Goal: Task Accomplishment & Management: Manage account settings

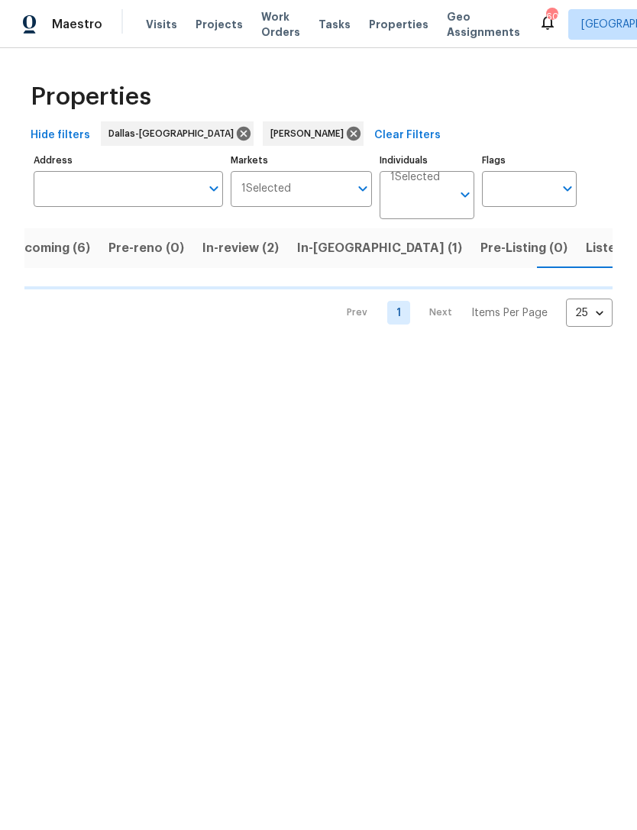
scroll to position [0, 26]
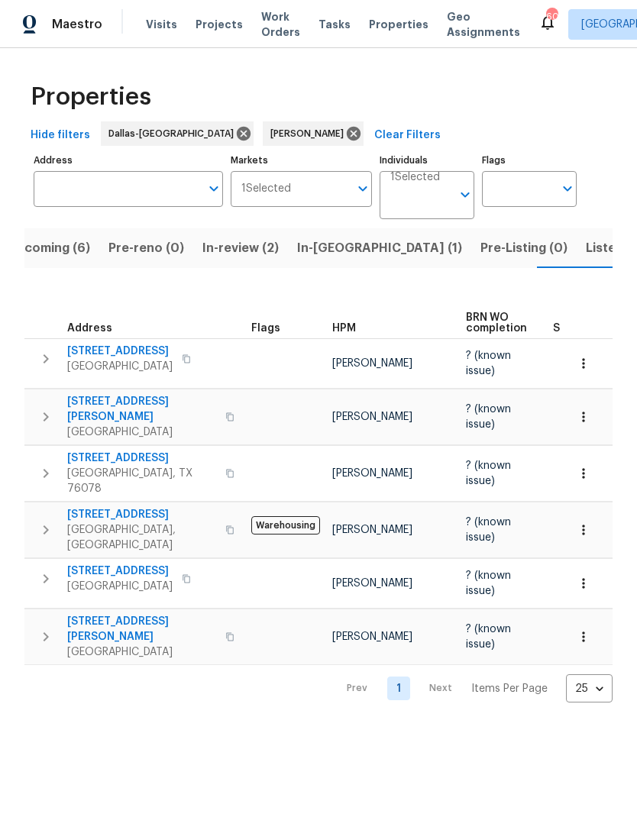
click at [95, 507] on span "[STREET_ADDRESS]" at bounding box center [141, 514] width 149 height 15
click at [144, 405] on span "[STREET_ADDRESS][PERSON_NAME]" at bounding box center [141, 409] width 149 height 31
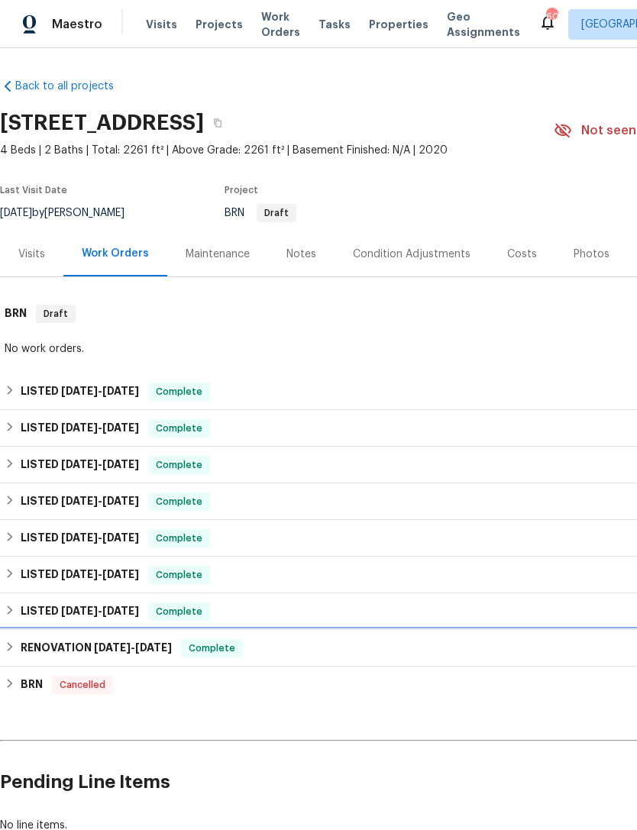
click at [53, 646] on h6 "RENOVATION 1/27/25 - 1/29/25" at bounding box center [96, 648] width 151 height 18
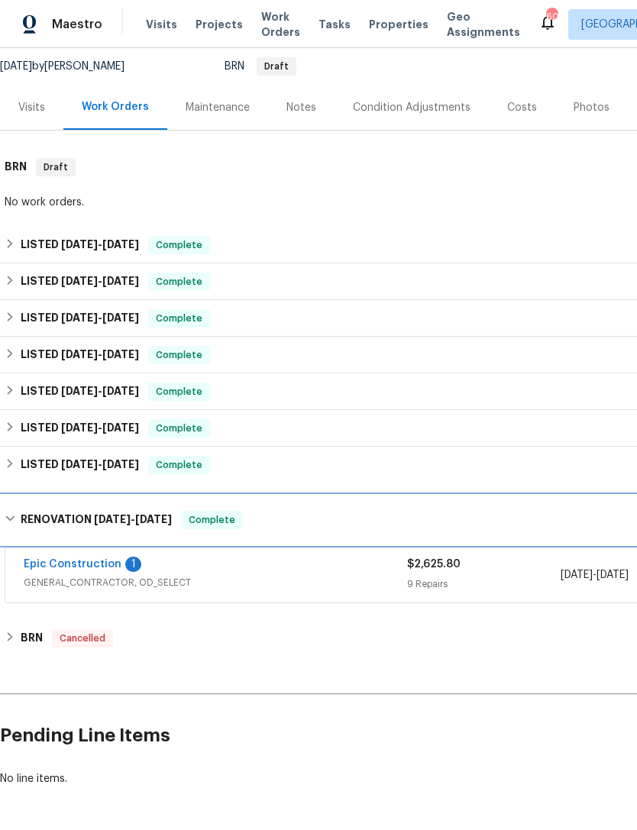
scroll to position [147, 0]
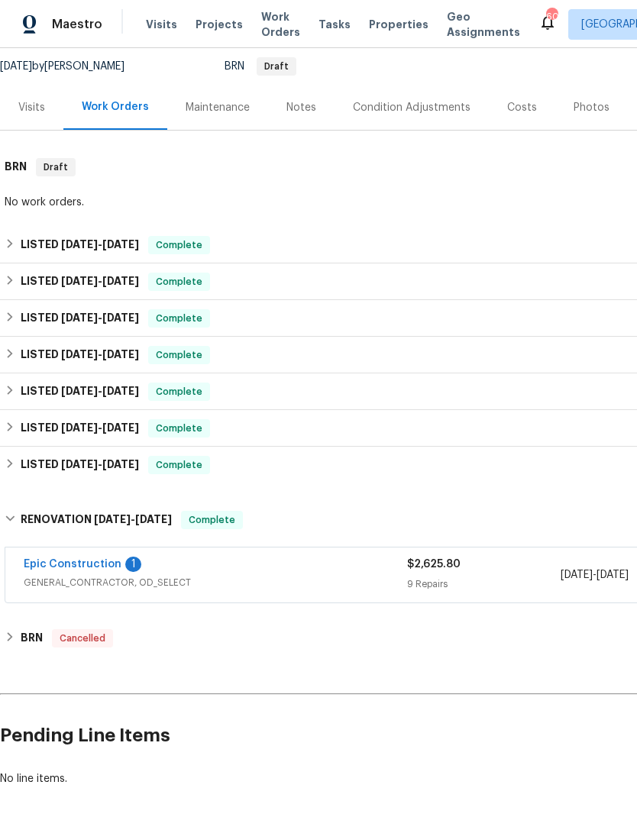
click at [54, 569] on link "Epic Construction" at bounding box center [73, 564] width 98 height 11
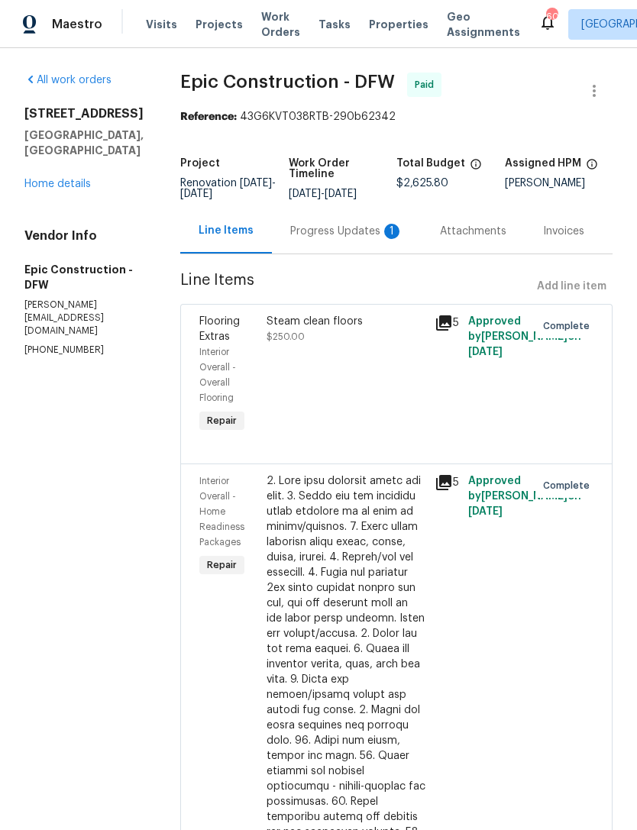
click at [376, 236] on div "Progress Updates 1" at bounding box center [347, 231] width 150 height 45
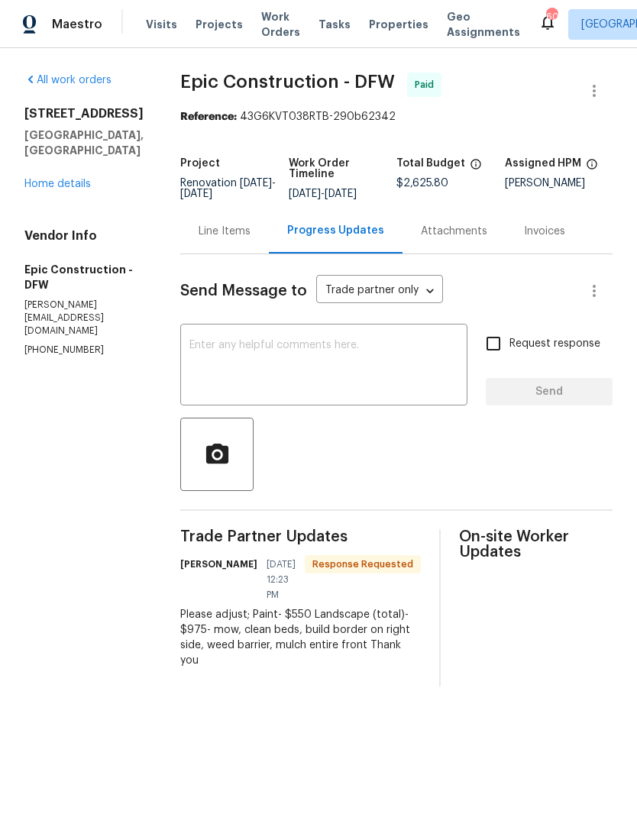
click at [47, 179] on link "Home details" at bounding box center [57, 184] width 66 height 11
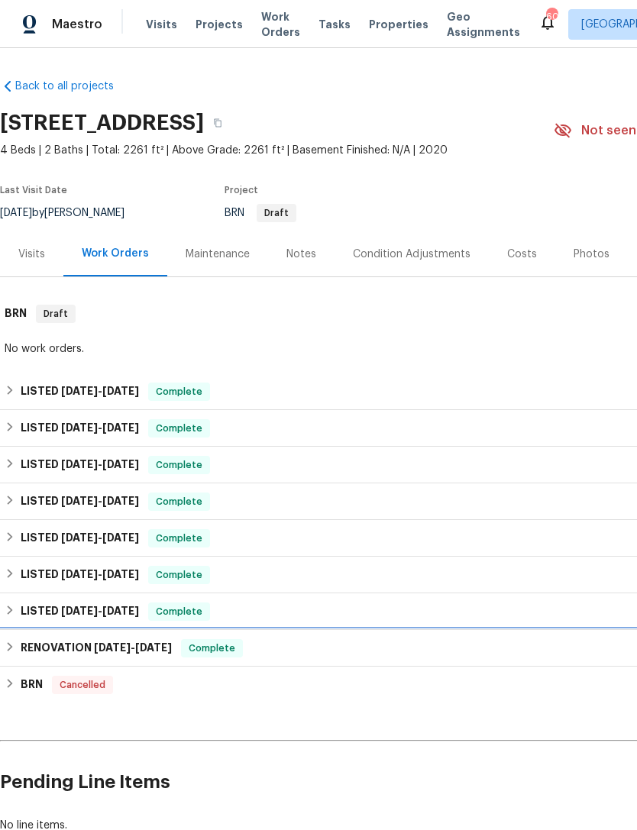
click at [37, 649] on h6 "RENOVATION 1/27/25 - 1/29/25" at bounding box center [96, 648] width 151 height 18
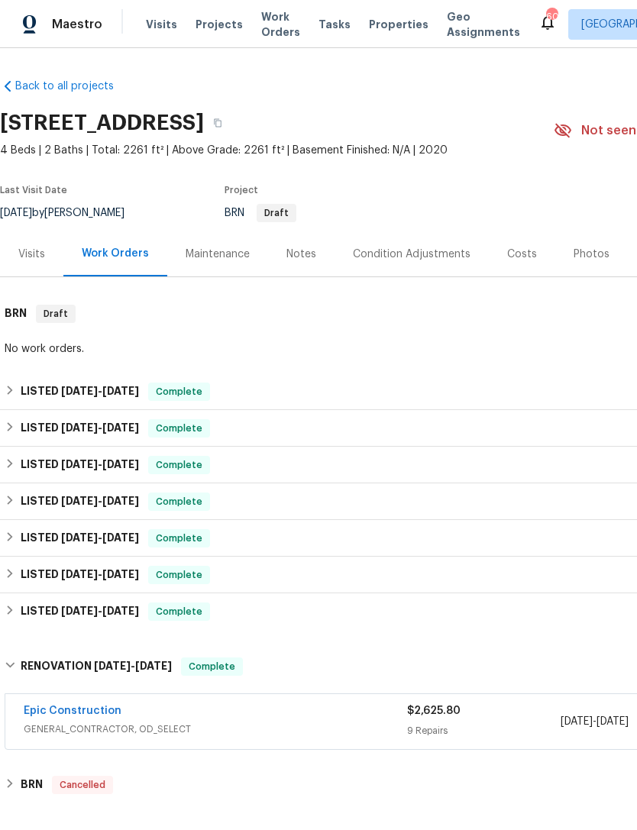
click at [62, 711] on link "Epic Construction" at bounding box center [73, 711] width 98 height 11
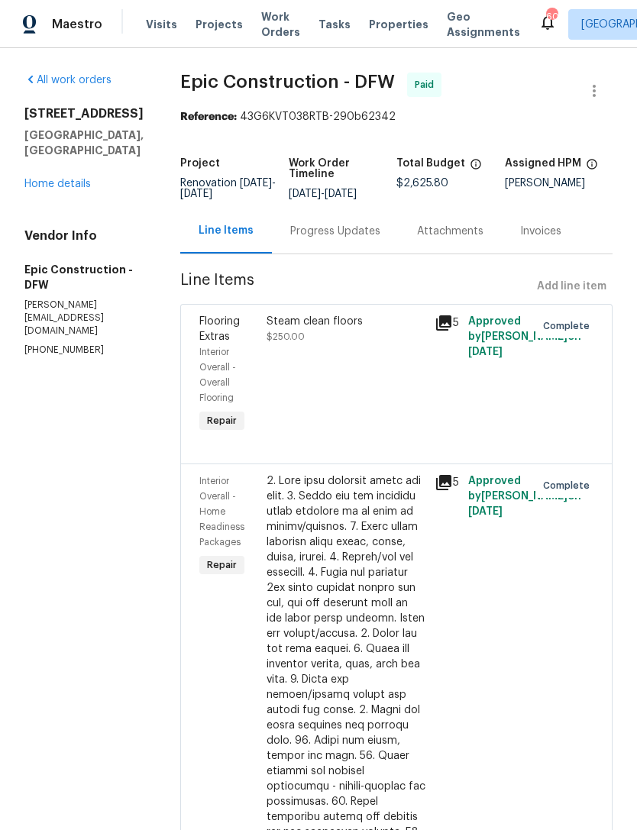
click at [50, 189] on link "Home details" at bounding box center [57, 184] width 66 height 11
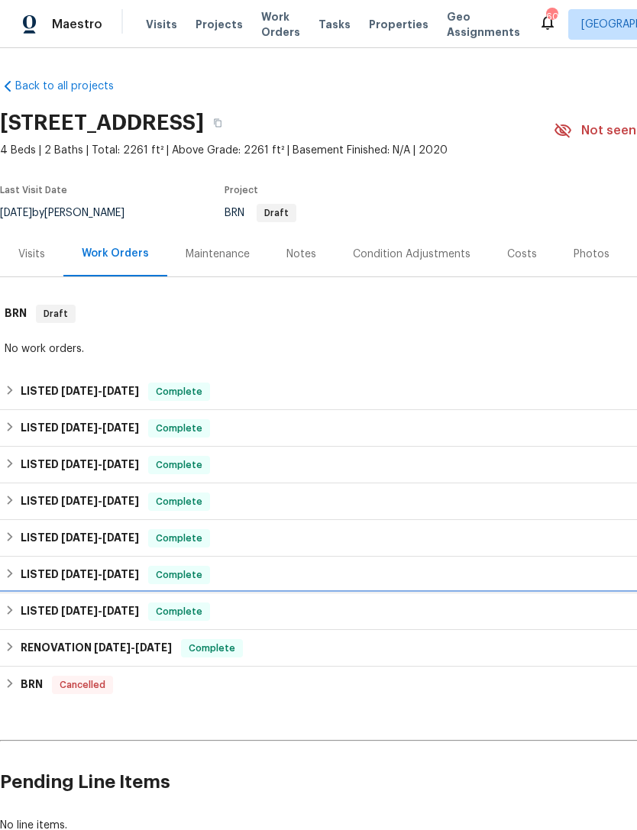
click at [37, 610] on h6 "LISTED 3/8/25 - 3/10/25" at bounding box center [80, 612] width 118 height 18
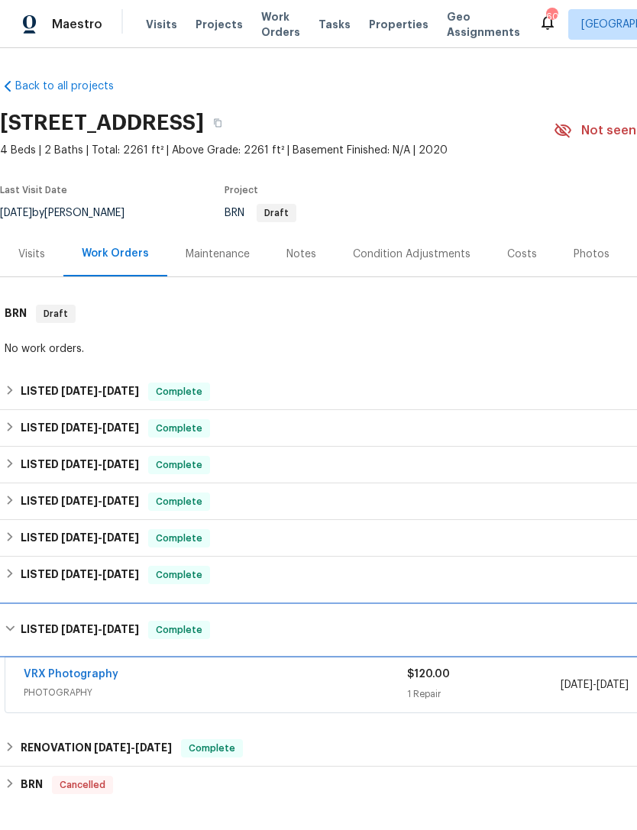
click at [31, 618] on div "LISTED 3/8/25 - 3/10/25 Complete" at bounding box center [431, 630] width 863 height 49
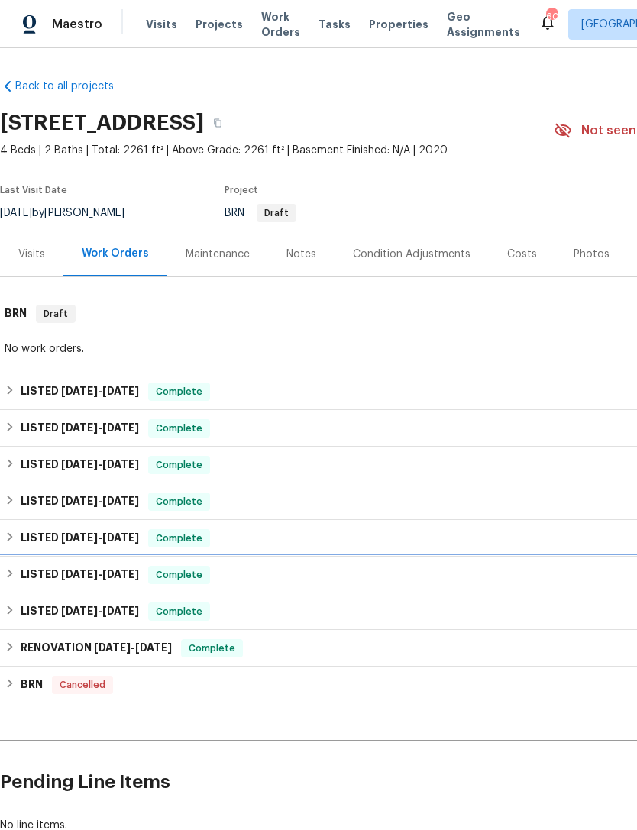
click at [26, 564] on div "LISTED 5/27/25 - 5/30/25 Complete" at bounding box center [431, 575] width 863 height 37
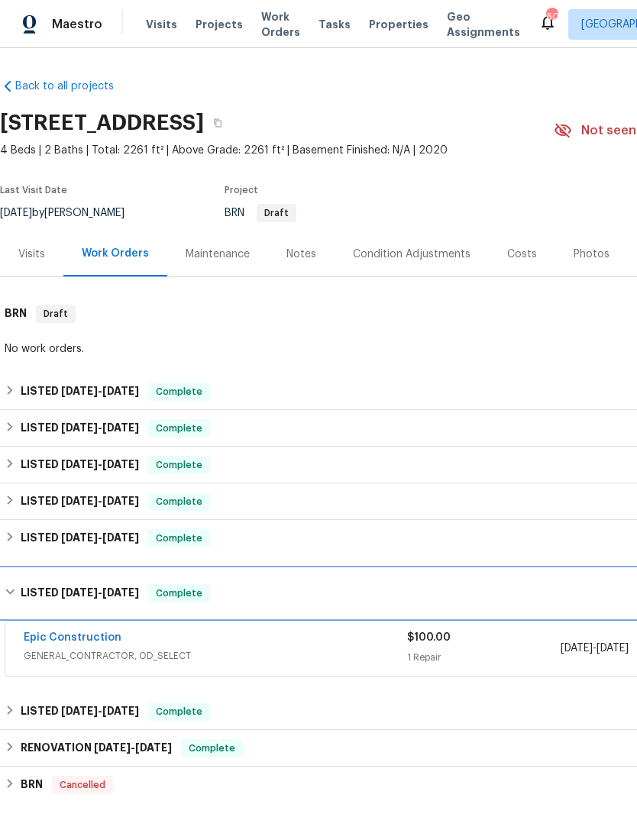
click at [28, 571] on div "LISTED 5/27/25 - 5/30/25 Complete" at bounding box center [431, 593] width 863 height 49
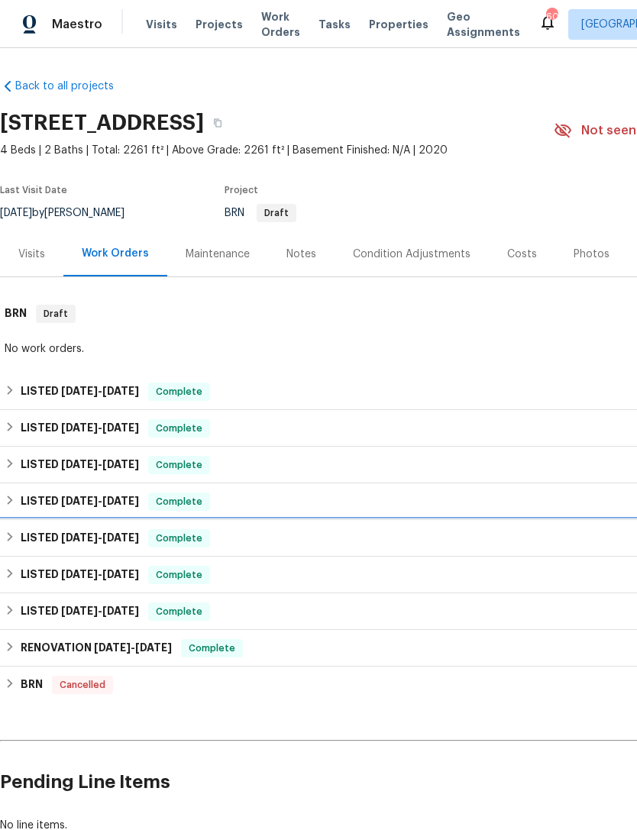
click at [35, 528] on div "LISTED 6/30/25 - 7/2/25 Complete" at bounding box center [431, 538] width 863 height 37
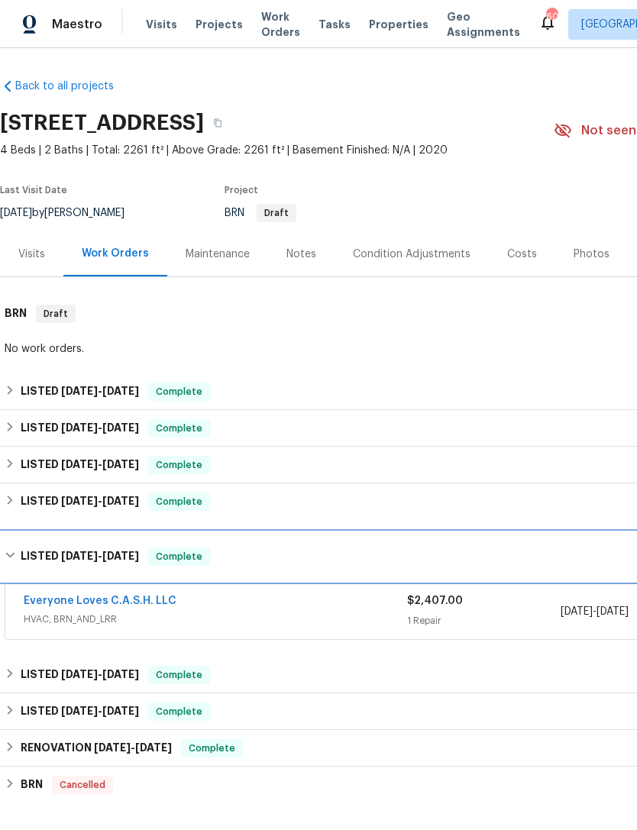
click at [41, 541] on div "LISTED 6/30/25 - 7/2/25 Complete" at bounding box center [431, 556] width 863 height 49
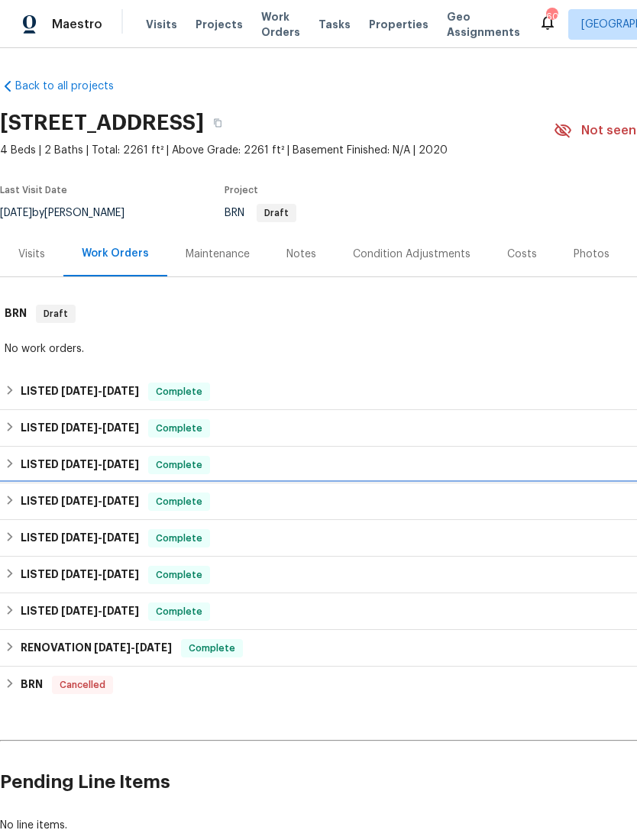
click at [36, 491] on div "LISTED 8/13/25 - 8/20/25 Complete" at bounding box center [431, 502] width 863 height 37
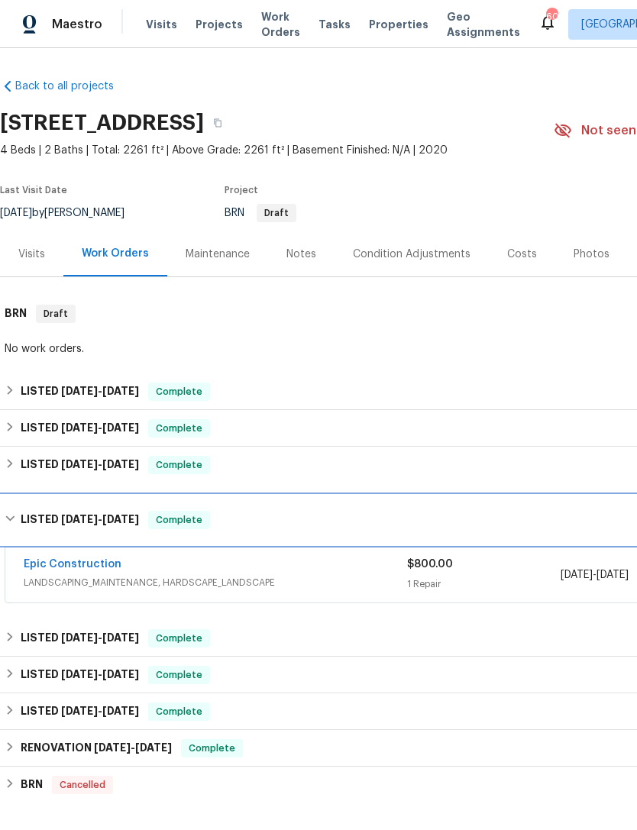
click at [39, 502] on div "LISTED 8/13/25 - 8/20/25 Complete" at bounding box center [431, 520] width 863 height 49
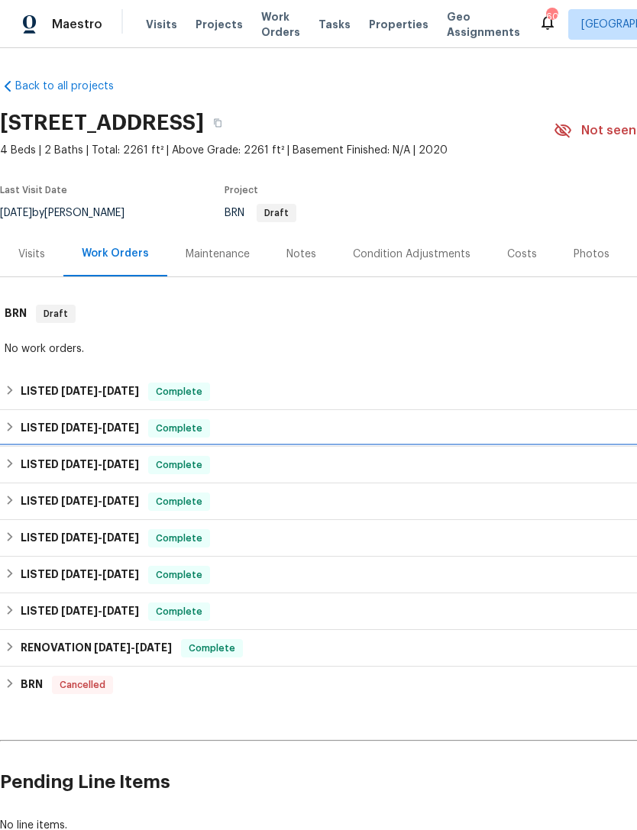
click at [33, 458] on h6 "LISTED 9/3/25 - 9/5/25" at bounding box center [80, 465] width 118 height 18
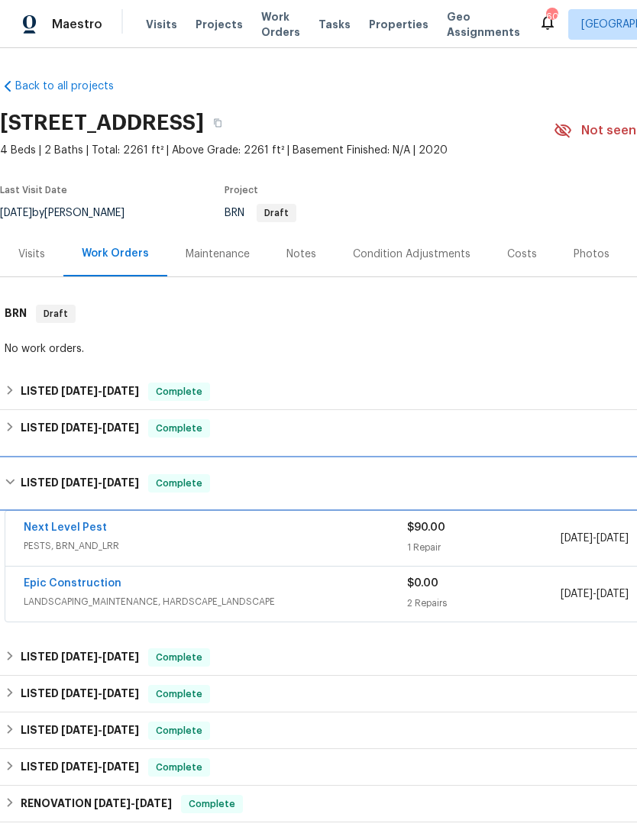
click at [34, 478] on h6 "LISTED 9/3/25 - 9/5/25" at bounding box center [80, 483] width 118 height 18
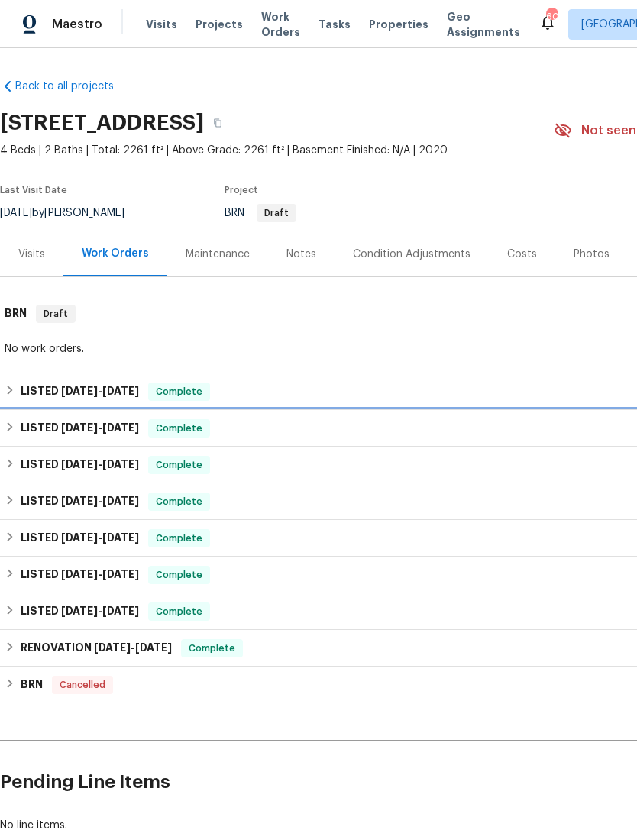
click at [31, 421] on h6 "LISTED 9/3/25 - 9/4/25" at bounding box center [80, 428] width 118 height 18
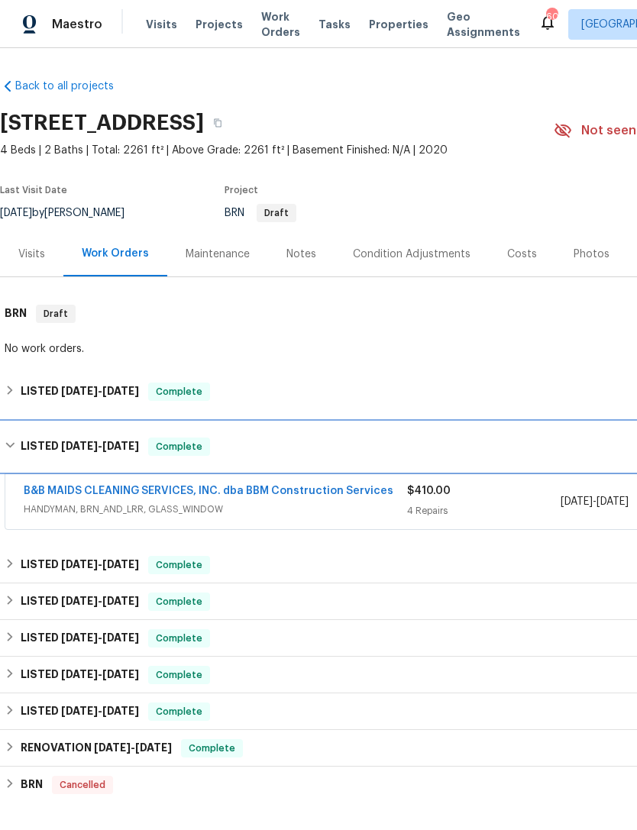
click at [32, 429] on div "LISTED 9/3/25 - 9/4/25 Complete" at bounding box center [431, 446] width 863 height 49
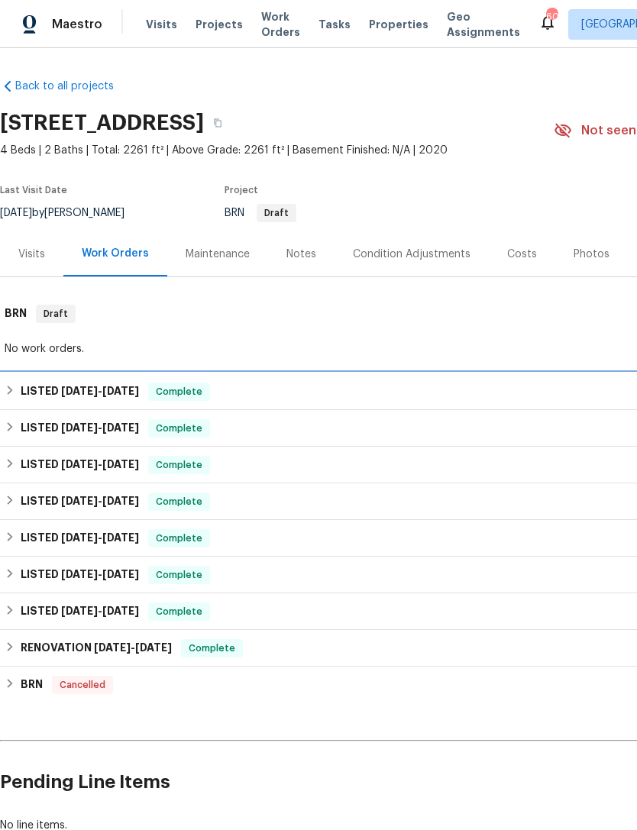
click at [42, 391] on h6 "LISTED 9/8/25 - 9/10/25" at bounding box center [80, 392] width 118 height 18
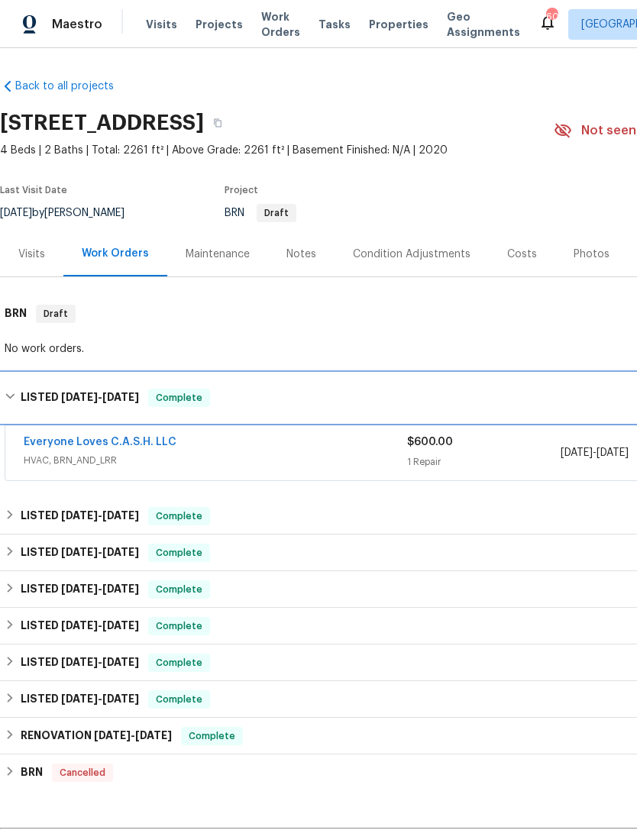
click at [32, 390] on h6 "LISTED 9/8/25 - 9/10/25" at bounding box center [80, 398] width 118 height 18
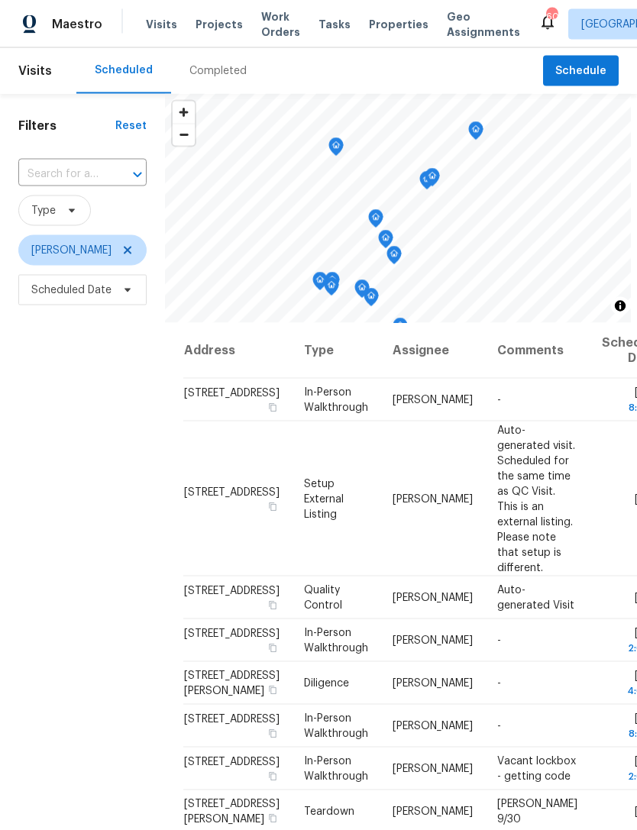
scroll to position [33, 0]
click at [0, 0] on icon at bounding box center [0, 0] width 0 height 0
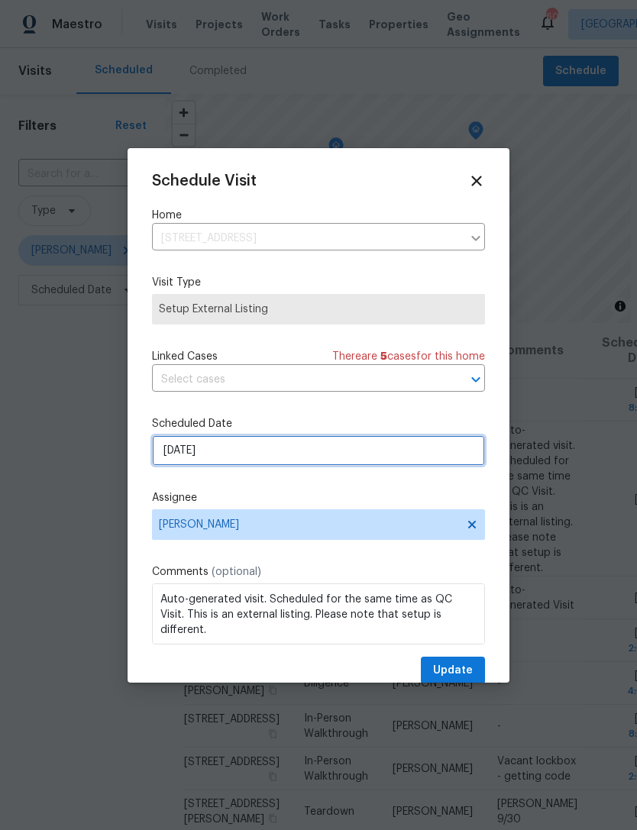
click at [303, 455] on input "9/26/2025" at bounding box center [318, 450] width 333 height 31
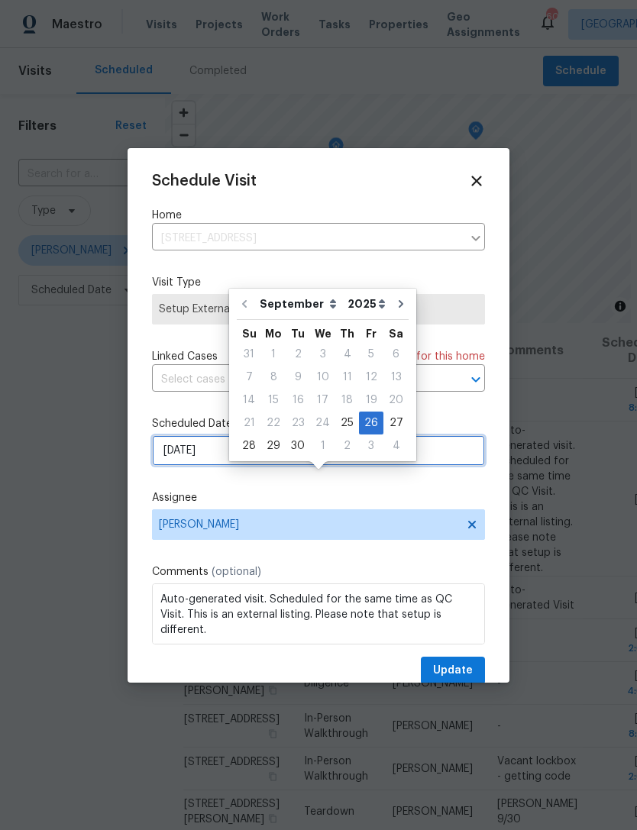
scroll to position [33, 0]
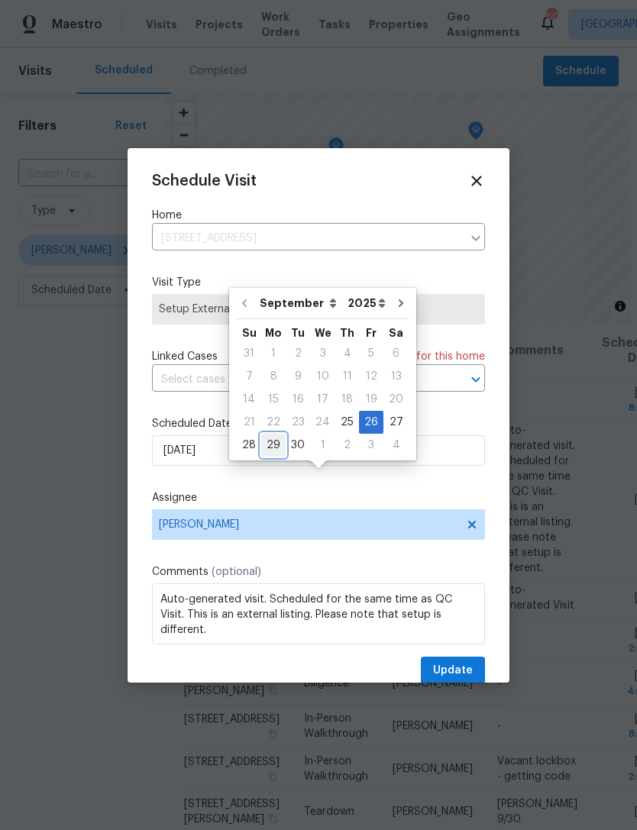
click at [276, 435] on div "29" at bounding box center [273, 445] width 24 height 21
type input "9/29/2025"
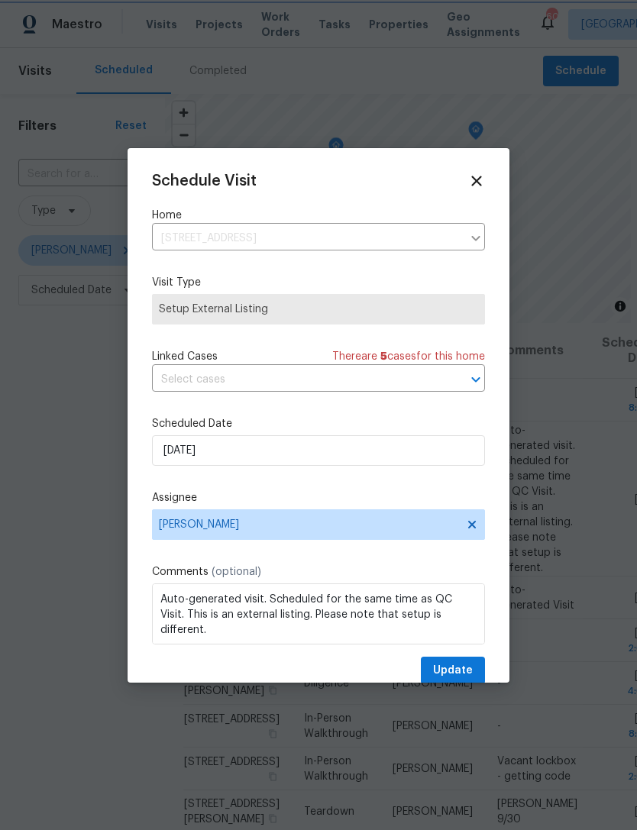
scroll to position [34, 0]
click at [467, 669] on span "Update" at bounding box center [453, 671] width 40 height 19
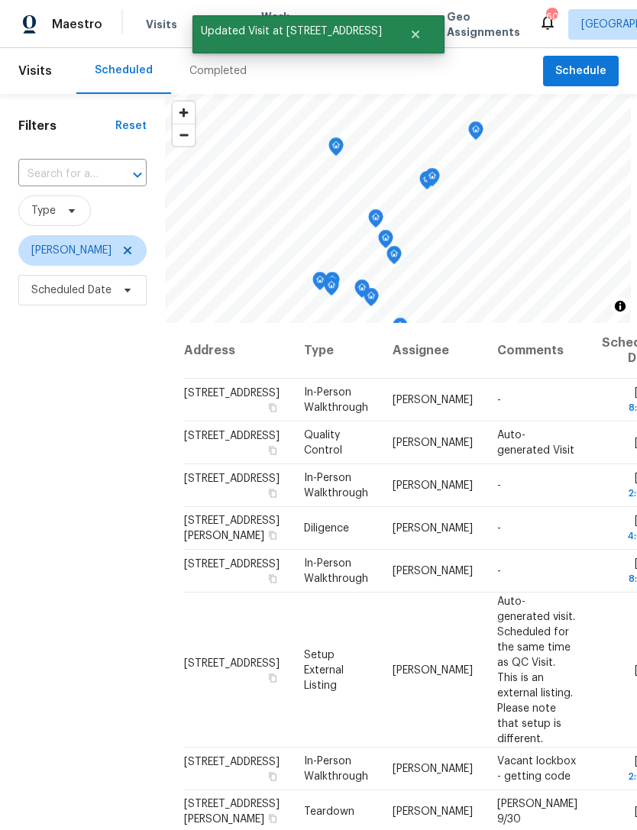
scroll to position [0, 0]
click at [0, 0] on icon at bounding box center [0, 0] width 0 height 0
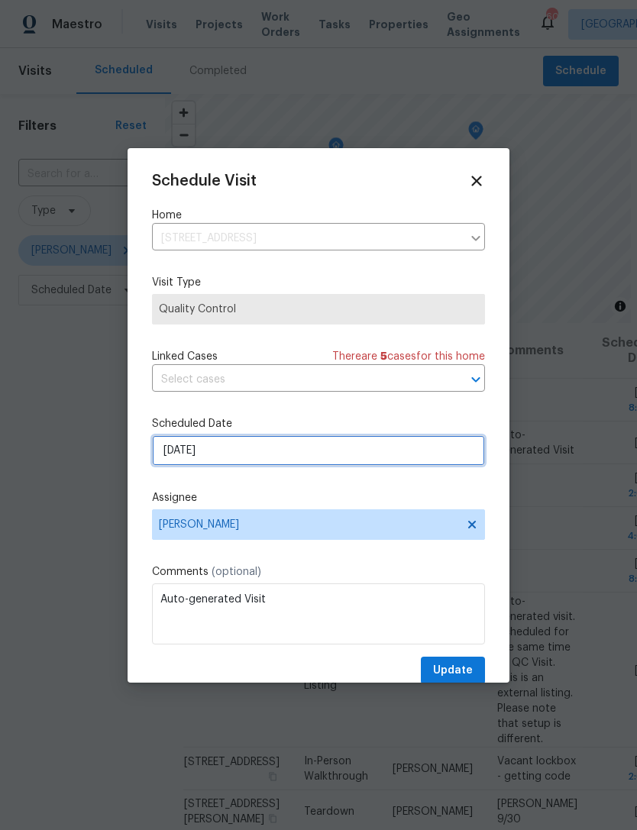
click at [336, 457] on input "9/26/2025" at bounding box center [318, 450] width 333 height 31
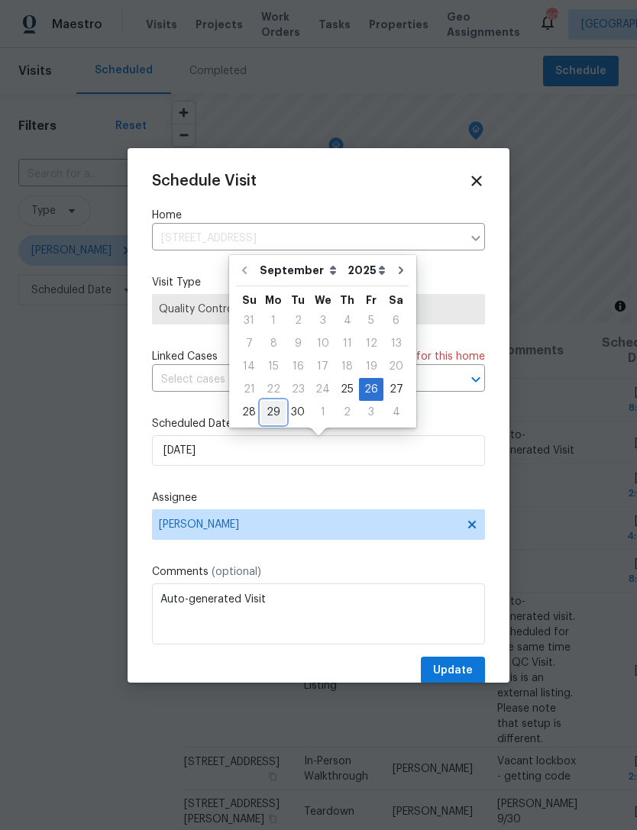
click at [277, 410] on div "29" at bounding box center [273, 412] width 24 height 21
type input "9/29/2025"
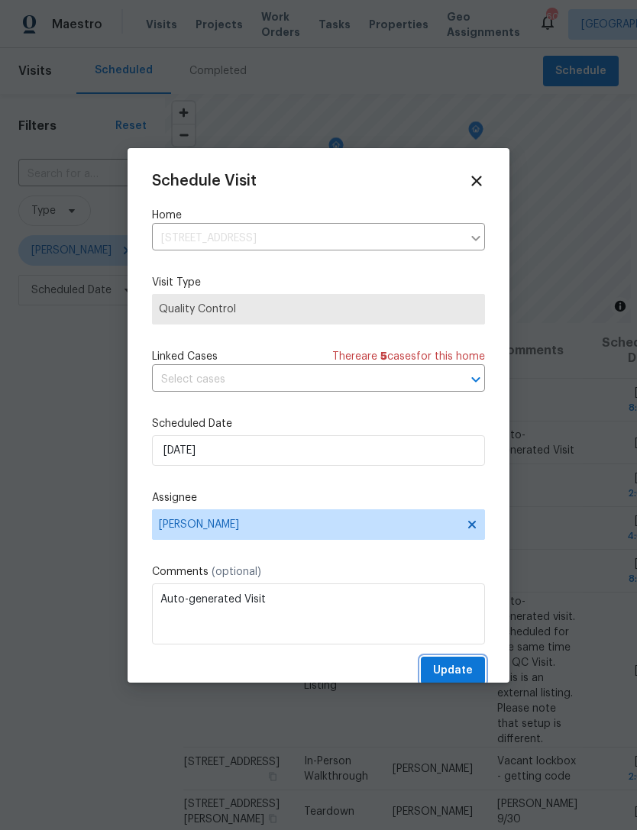
click at [460, 664] on button "Update" at bounding box center [453, 671] width 64 height 28
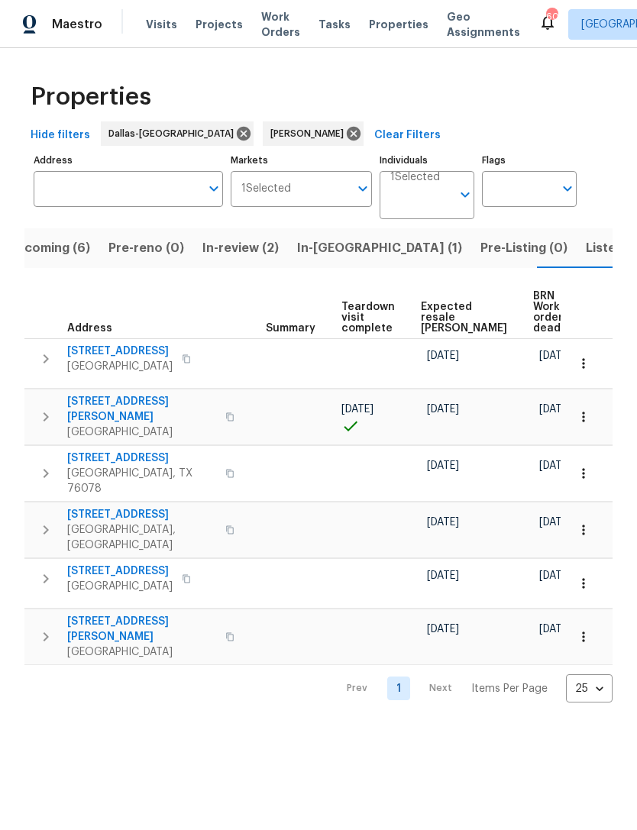
scroll to position [0, 286]
